Goal: Navigation & Orientation: Find specific page/section

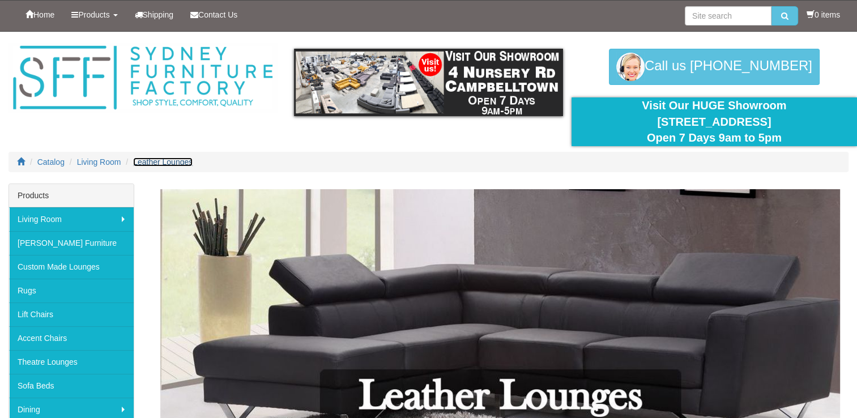
click at [163, 162] on span "Leather Lounges" at bounding box center [162, 162] width 59 height 9
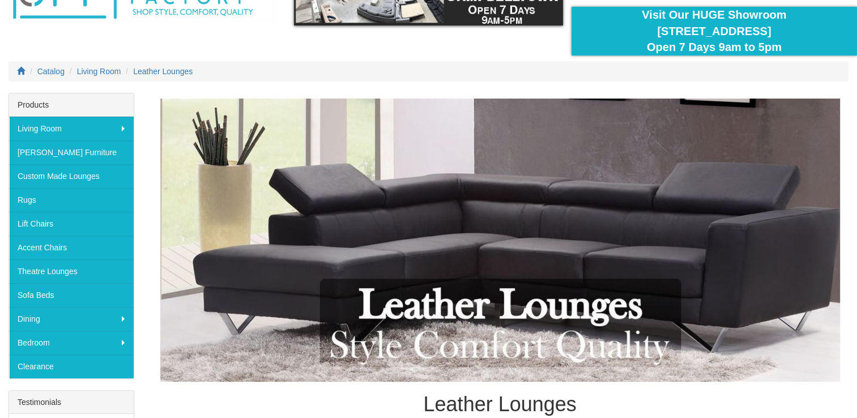
scroll to position [101, 0]
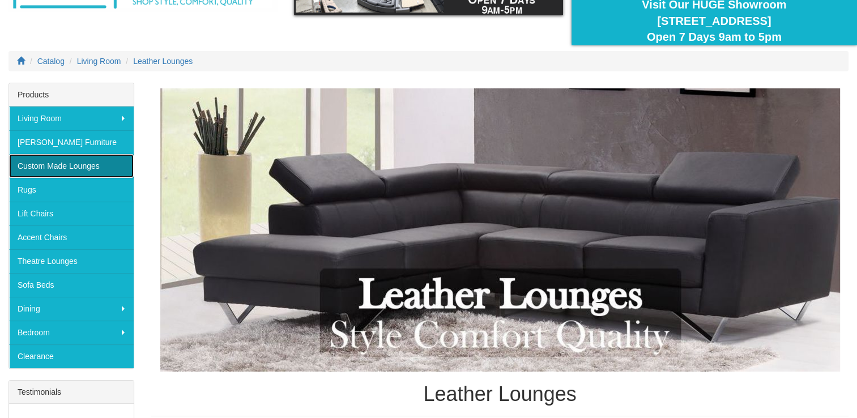
click at [29, 163] on link "Custom Made Lounges" at bounding box center [71, 166] width 125 height 24
